Goal: Task Accomplishment & Management: Use online tool/utility

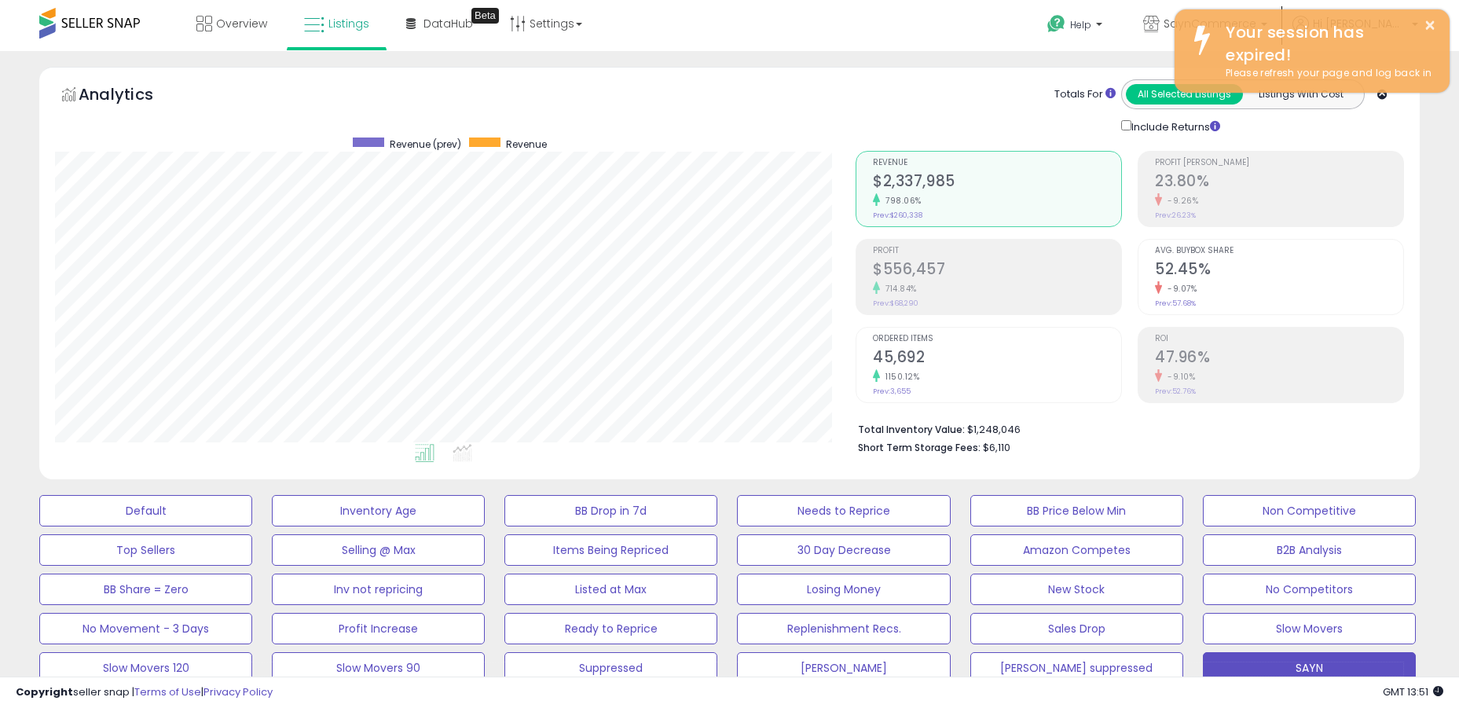
select select "**"
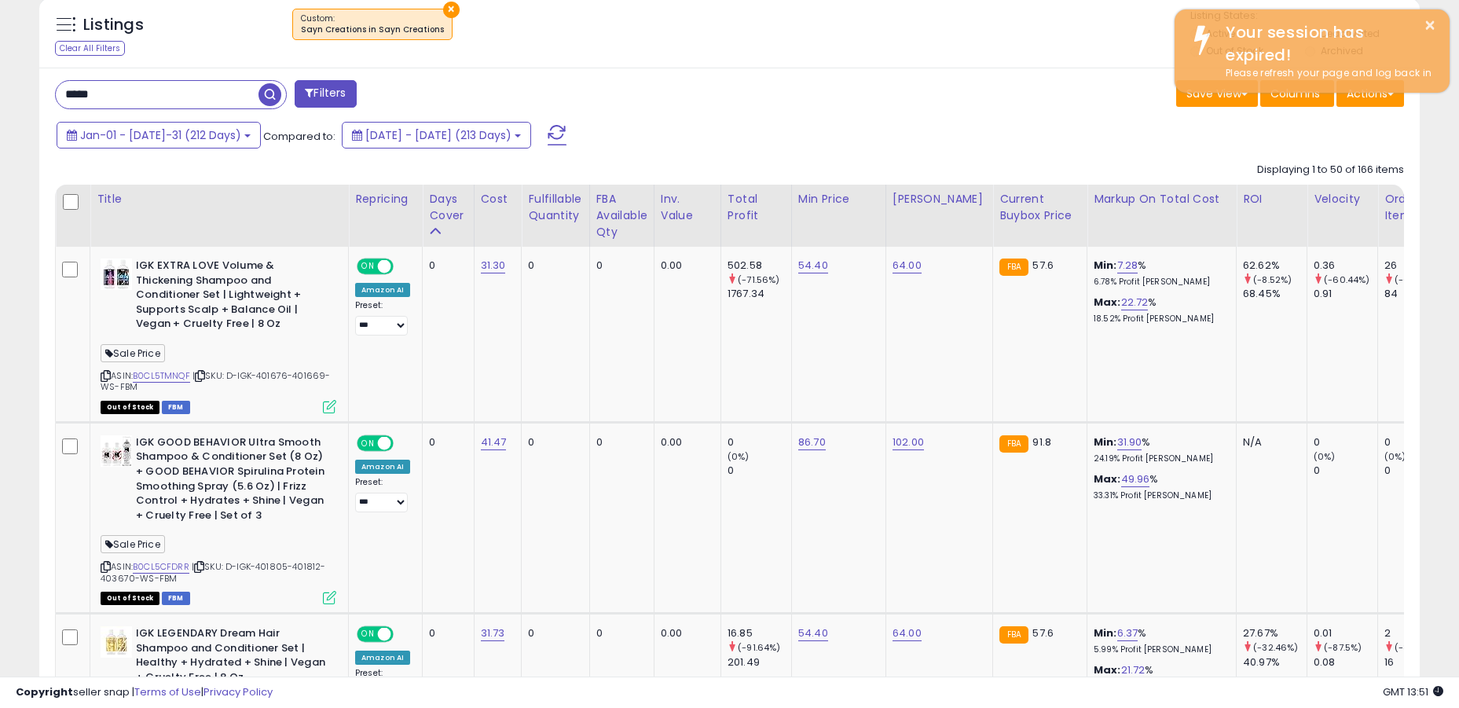
scroll to position [322, 800]
drag, startPoint x: 160, startPoint y: 92, endPoint x: 46, endPoint y: 93, distance: 113.9
click at [46, 93] on div "***** Filters" at bounding box center [386, 95] width 686 height 31
